Goal: Navigation & Orientation: Find specific page/section

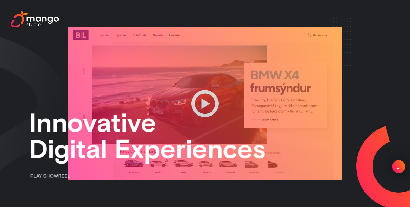
click at [400, 164] on div "menu" at bounding box center [398, 166] width 13 height 13
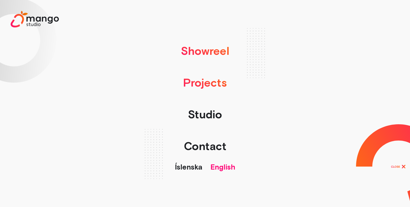
click at [209, 79] on link "Projects" at bounding box center [204, 83] width 49 height 32
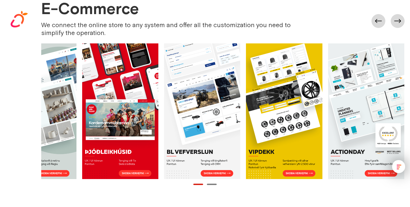
scroll to position [289, 0]
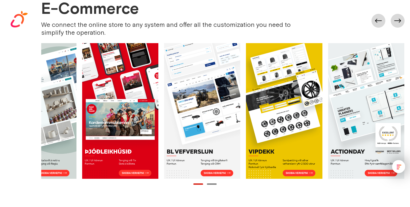
click at [396, 26] on div "Showreel Projects Studio Contact Íslenska English" at bounding box center [205, 13] width 410 height 27
click at [396, 20] on div "Showreel Projects Studio Contact Íslenska English" at bounding box center [205, 13] width 410 height 27
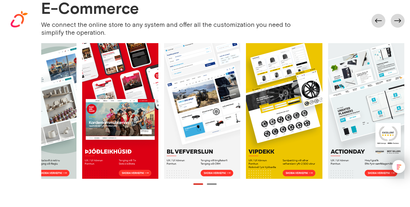
click at [396, 20] on div "Showreel Projects Studio Contact Íslenska English" at bounding box center [205, 13] width 410 height 27
click at [378, 21] on div "Showreel Projects Studio Contact Íslenska English" at bounding box center [205, 13] width 410 height 27
drag, startPoint x: 337, startPoint y: 79, endPoint x: 174, endPoint y: 79, distance: 163.4
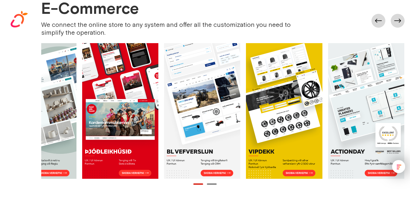
click at [174, 79] on div at bounding box center [81, 111] width 655 height 136
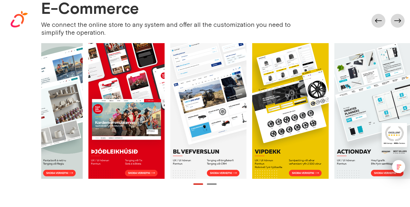
scroll to position [0, 0]
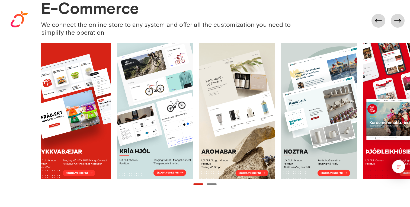
drag, startPoint x: 190, startPoint y: 75, endPoint x: 325, endPoint y: 79, distance: 134.7
click at [322, 78] on div at bounding box center [362, 111] width 655 height 136
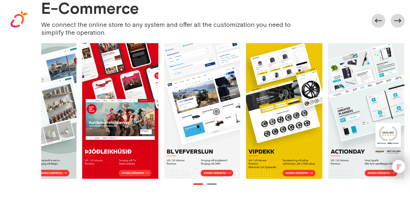
drag, startPoint x: 325, startPoint y: 79, endPoint x: 164, endPoint y: 75, distance: 160.7
click at [169, 75] on div at bounding box center [81, 111] width 655 height 136
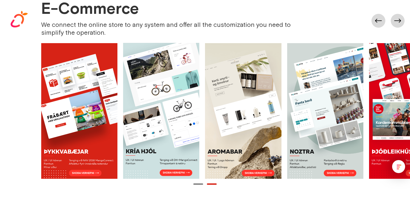
drag, startPoint x: 183, startPoint y: 74, endPoint x: 353, endPoint y: 86, distance: 171.2
click at [351, 86] on div at bounding box center [368, 111] width 655 height 136
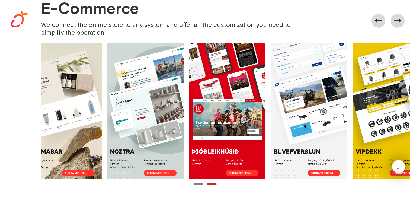
scroll to position [0, 287]
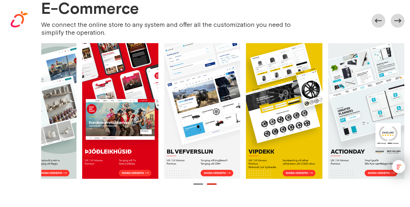
drag, startPoint x: 304, startPoint y: 94, endPoint x: 102, endPoint y: 82, distance: 201.4
click at [106, 82] on div at bounding box center [81, 111] width 655 height 136
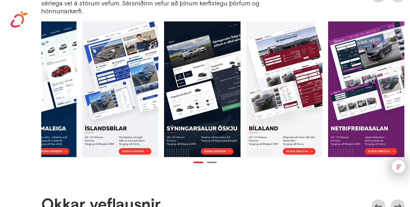
scroll to position [536, 0]
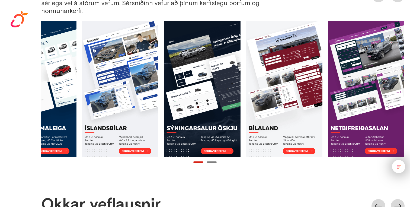
drag, startPoint x: 225, startPoint y: 73, endPoint x: 72, endPoint y: 72, distance: 153.1
click at [75, 72] on div at bounding box center [204, 88] width 409 height 135
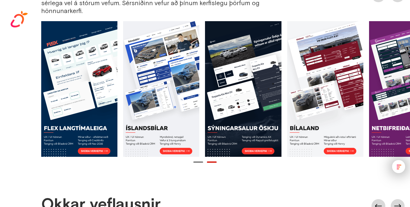
drag, startPoint x: 88, startPoint y: 75, endPoint x: 243, endPoint y: 88, distance: 155.0
click at [243, 88] on div at bounding box center [245, 88] width 409 height 135
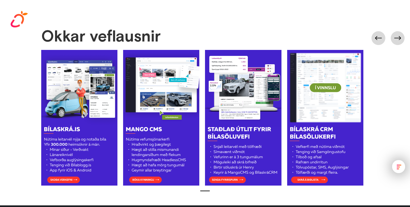
scroll to position [704, 0]
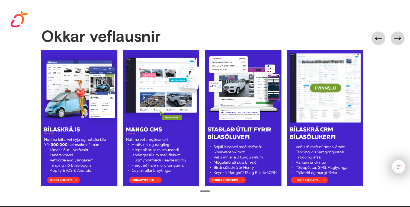
drag, startPoint x: 200, startPoint y: 149, endPoint x: 185, endPoint y: 135, distance: 20.1
click at [186, 135] on div at bounding box center [205, 117] width 328 height 135
